Goal: Information Seeking & Learning: Learn about a topic

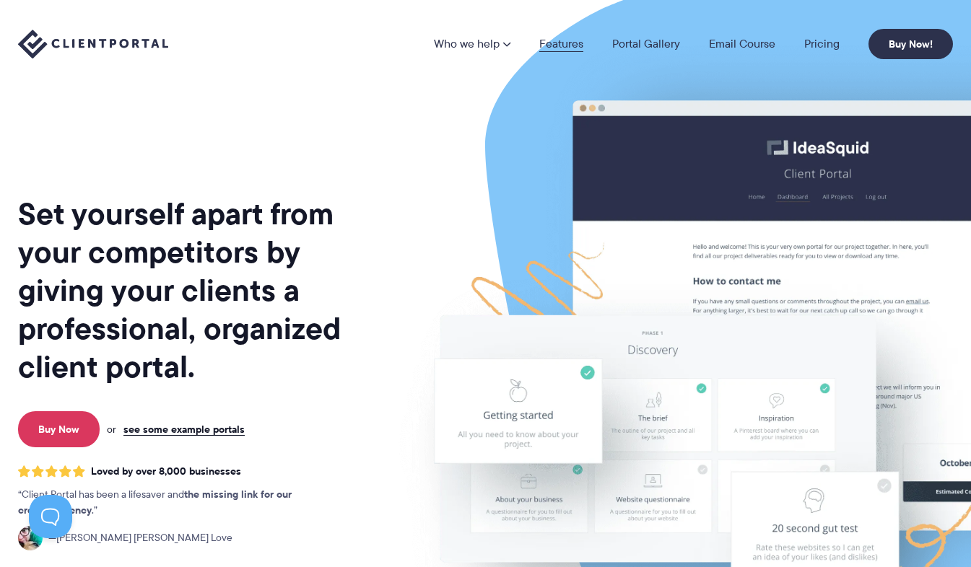
click at [572, 48] on link "Features" at bounding box center [561, 44] width 44 height 12
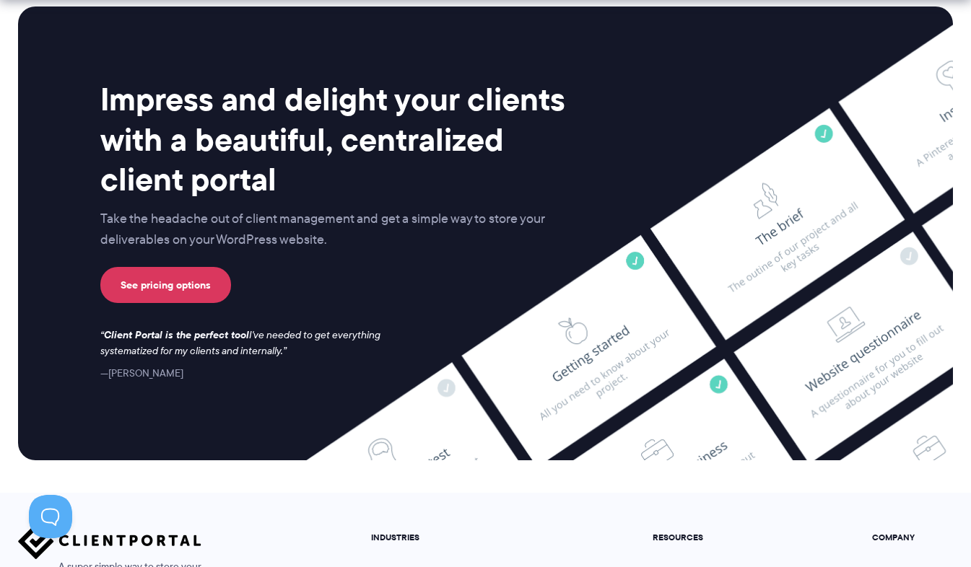
scroll to position [3887, 0]
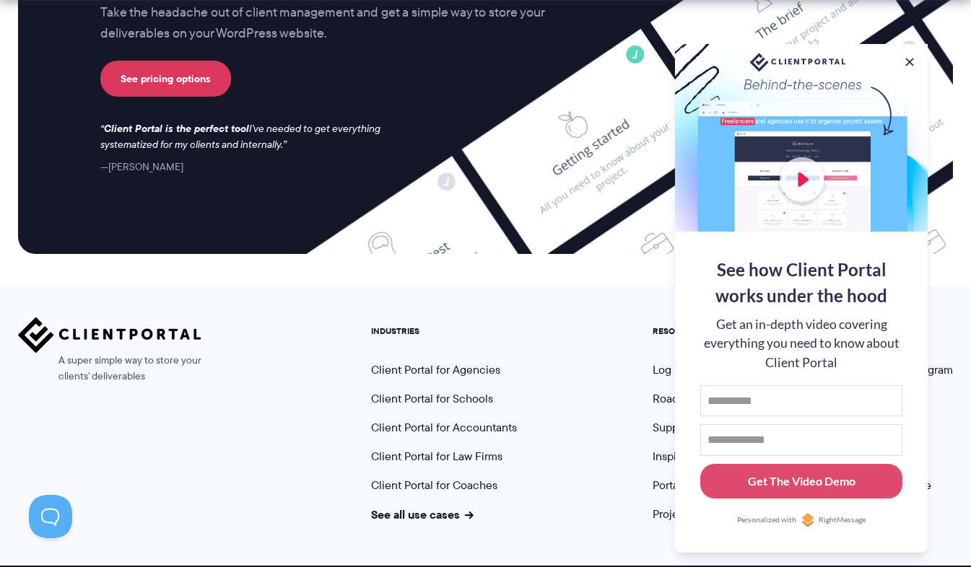
click at [909, 67] on div at bounding box center [801, 138] width 253 height 188
click at [917, 59] on div at bounding box center [801, 138] width 253 height 188
click at [914, 60] on button at bounding box center [909, 61] width 17 height 17
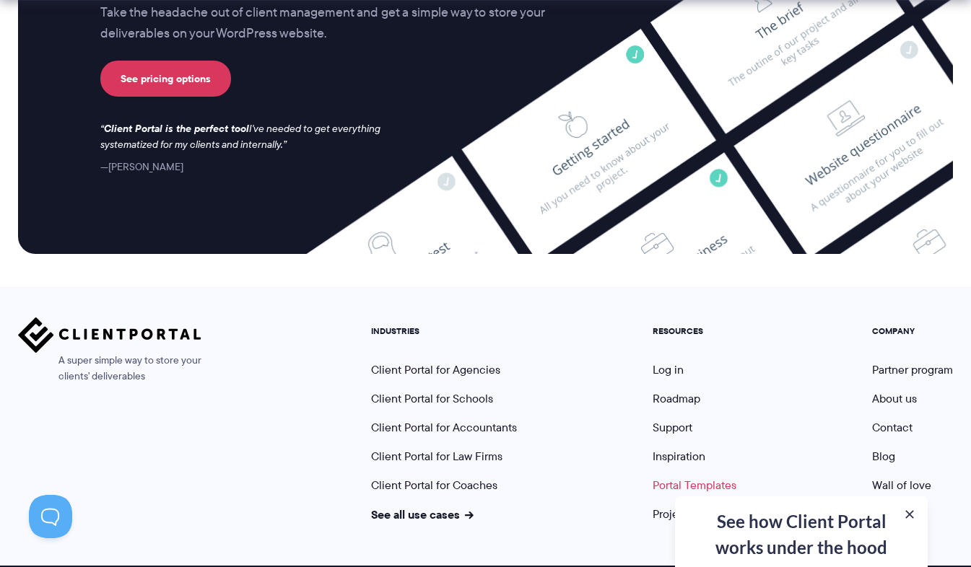
click at [709, 477] on link "Portal Templates" at bounding box center [694, 485] width 84 height 17
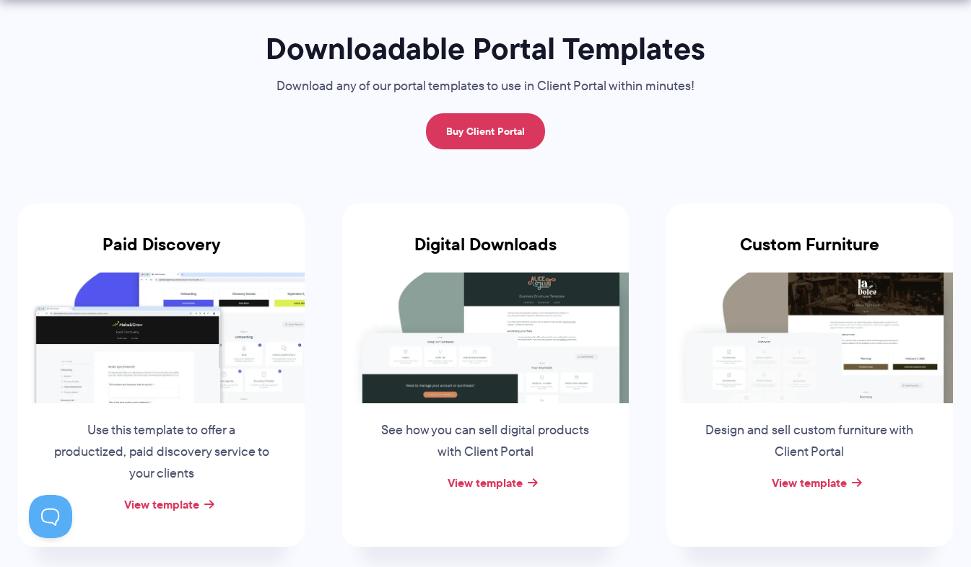
scroll to position [162, 0]
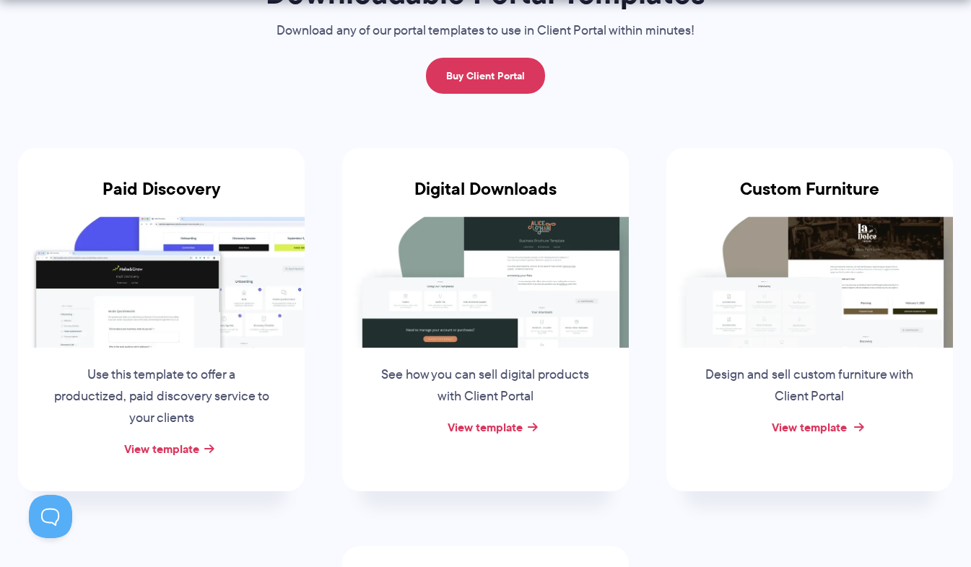
click at [839, 431] on link "View template" at bounding box center [809, 427] width 75 height 17
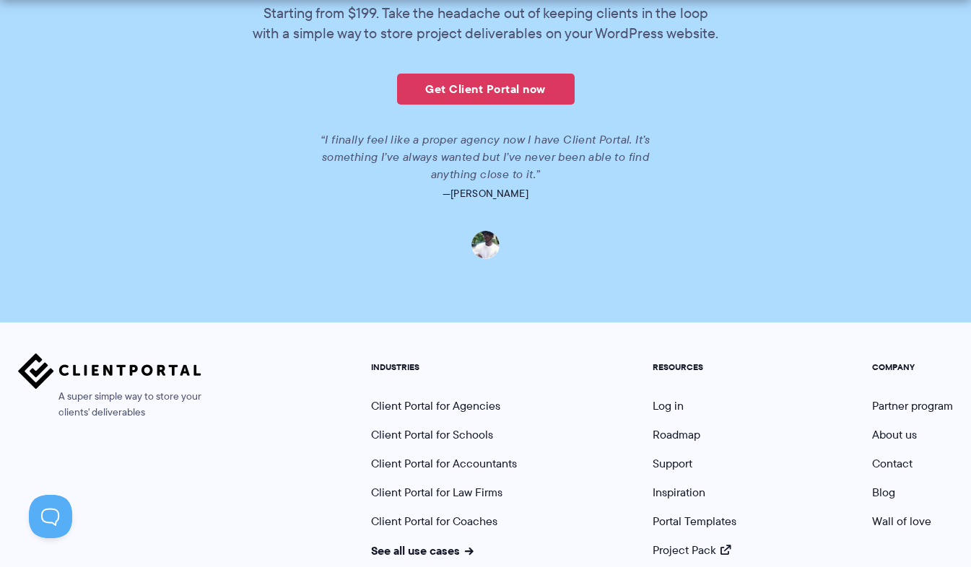
scroll to position [2266, 0]
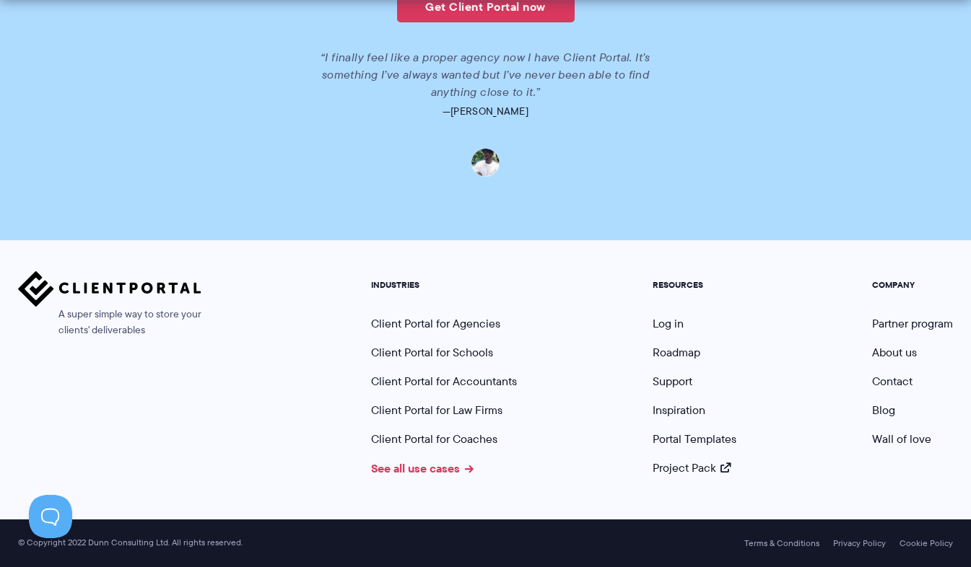
click at [451, 472] on link "See all use cases" at bounding box center [422, 468] width 102 height 17
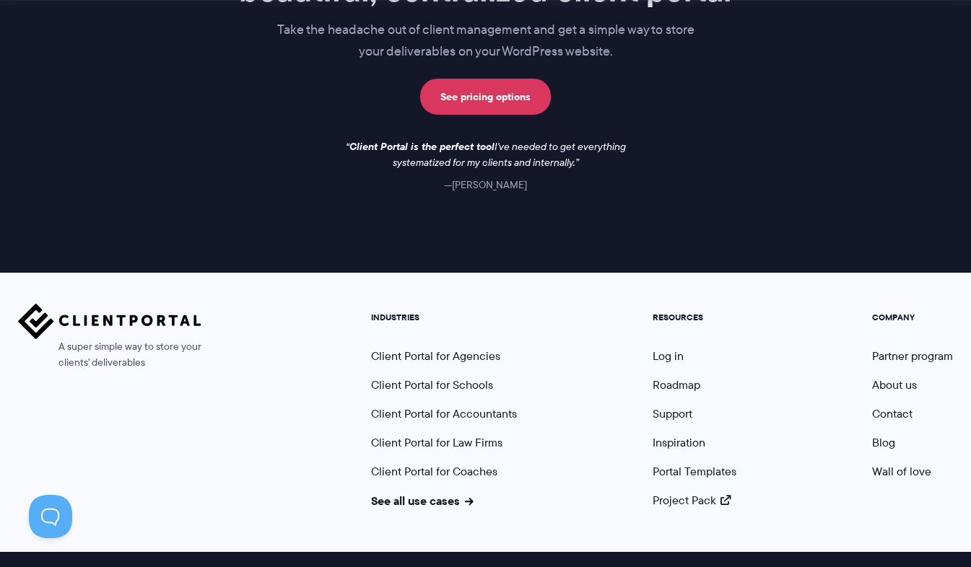
scroll to position [1272, 0]
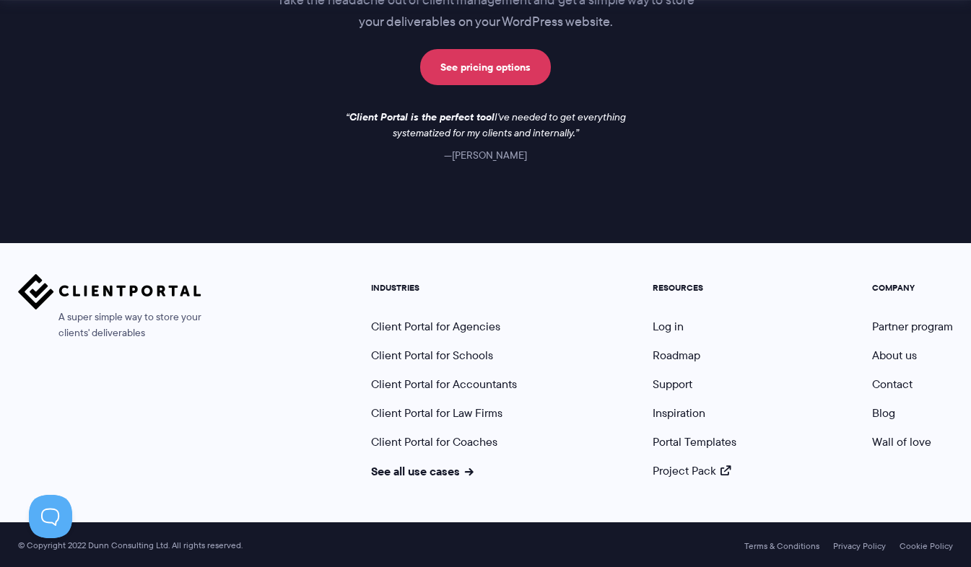
click at [480, 334] on ul "INDUSTRIES Client Portal for Agencies Client Portal for Schools Client Portal f…" at bounding box center [443, 381] width 167 height 196
click at [481, 331] on ul "INDUSTRIES Client Portal for Agencies Client Portal for Schools Client Portal f…" at bounding box center [443, 381] width 167 height 196
click at [481, 331] on link "Client Portal for Agencies" at bounding box center [435, 326] width 129 height 17
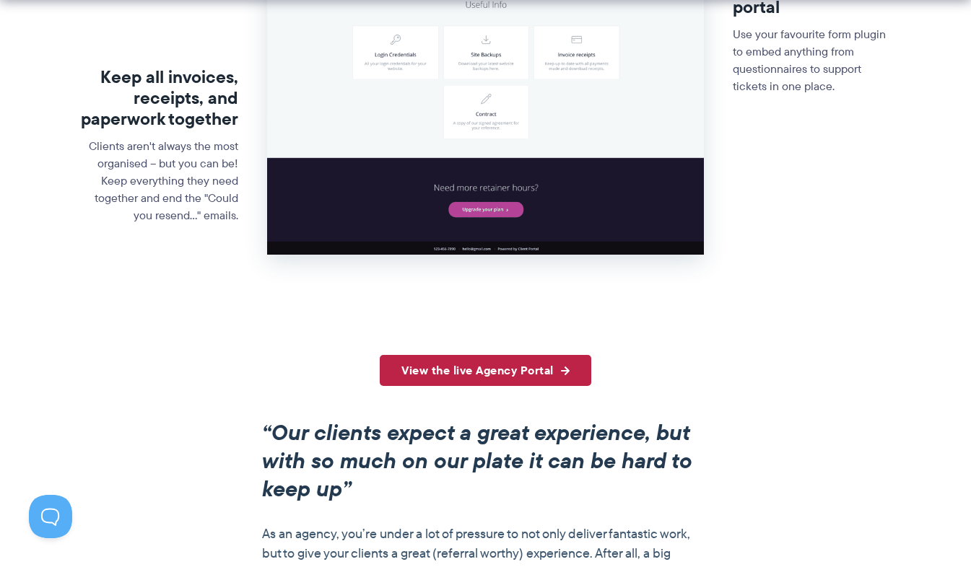
scroll to position [813, 0]
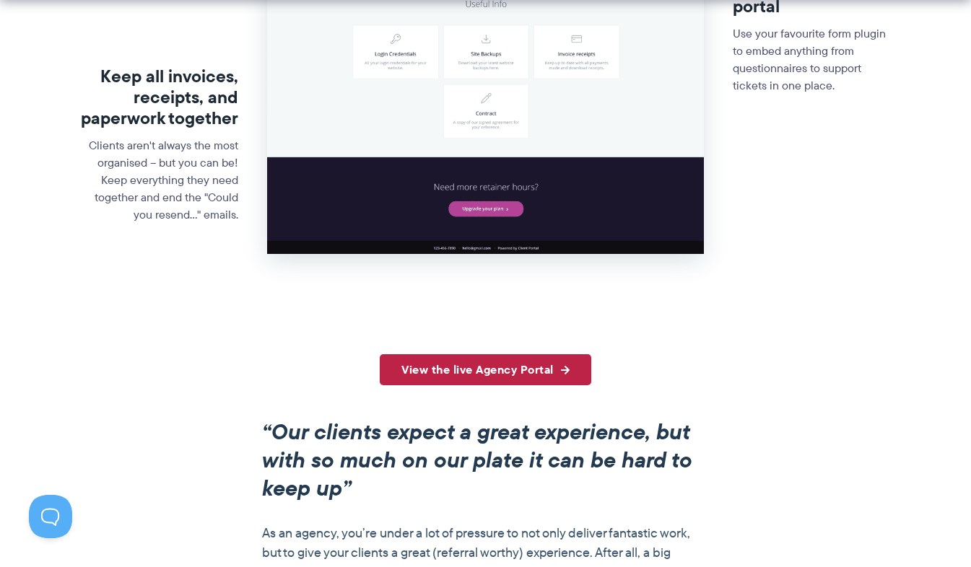
click at [472, 359] on link "View the live Agency Portal" at bounding box center [485, 369] width 211 height 31
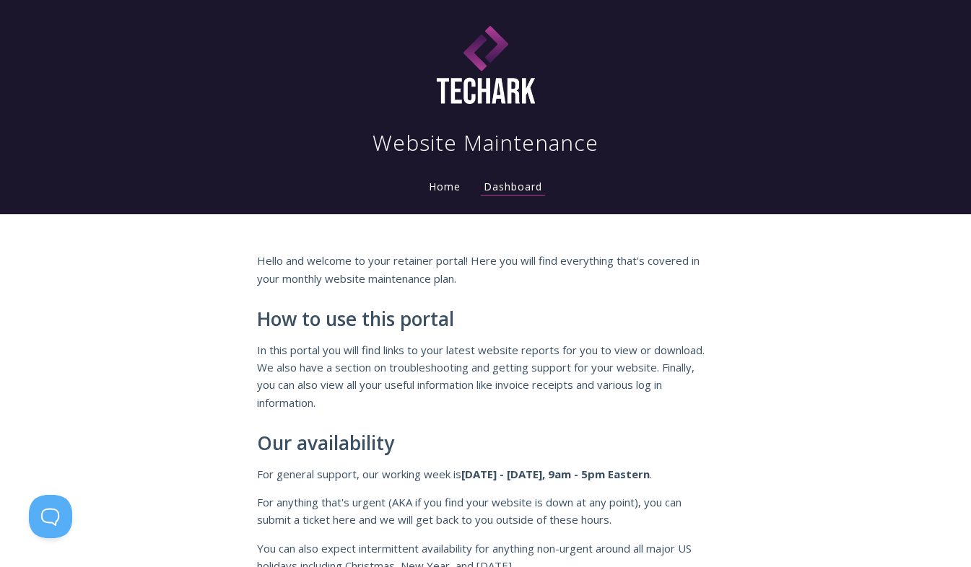
click at [431, 202] on nav "Website Maintenance Home Dashboard" at bounding box center [486, 107] width 924 height 203
click at [433, 189] on link "Home" at bounding box center [445, 187] width 38 height 14
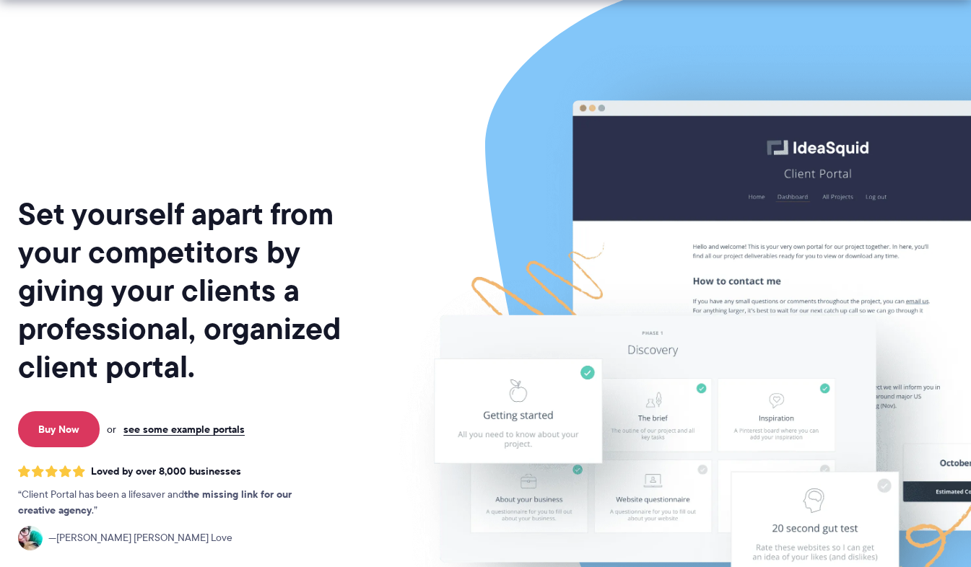
scroll to position [218, 0]
